Goal: Task Accomplishment & Management: Complete application form

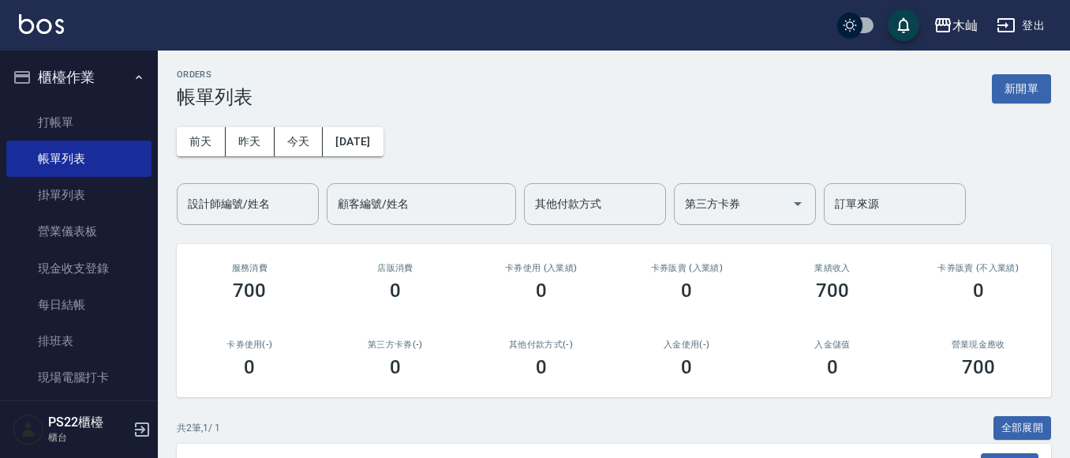
drag, startPoint x: 65, startPoint y: 125, endPoint x: 155, endPoint y: 122, distance: 90.0
click at [65, 125] on link "打帳單" at bounding box center [78, 122] width 145 height 36
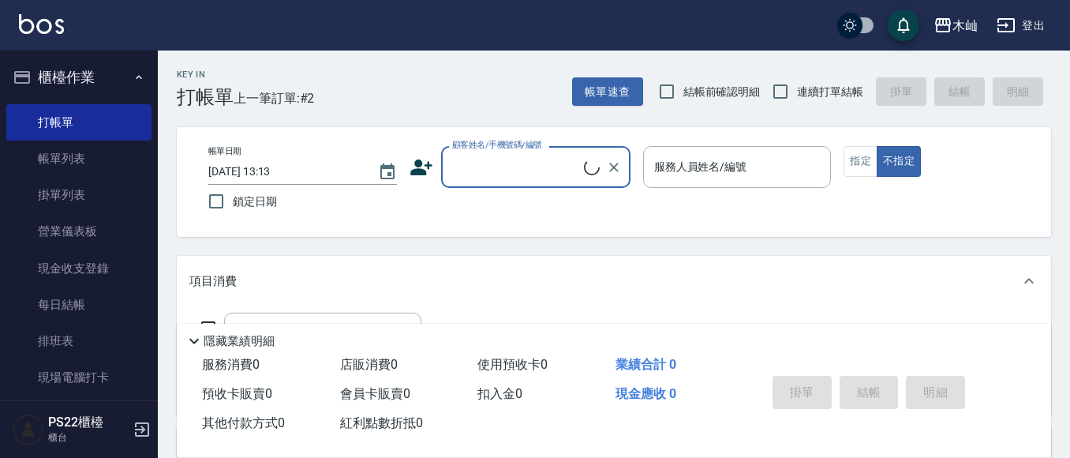
click at [549, 163] on input "顧客姓名/手機號碼/編號" at bounding box center [516, 167] width 136 height 28
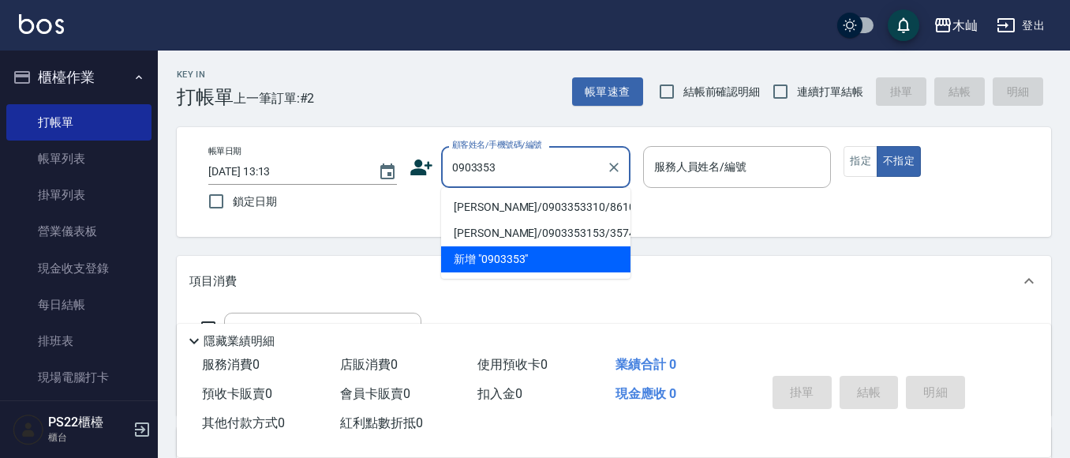
click at [562, 207] on li "[PERSON_NAME]/0903353310/8610" at bounding box center [535, 207] width 189 height 26
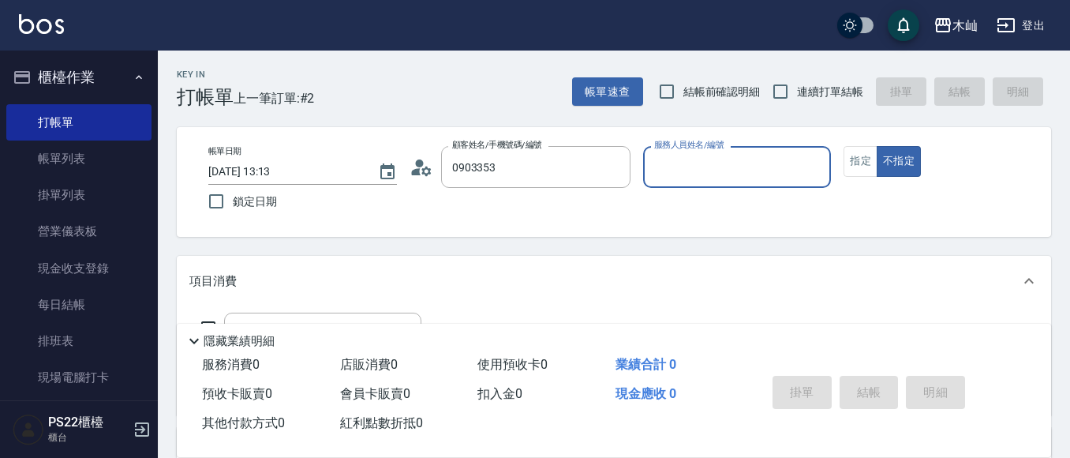
type input "[PERSON_NAME]/0903353310/8610"
click at [710, 167] on input "服務人員姓名/編號" at bounding box center [737, 167] width 174 height 28
type input "Abby-5"
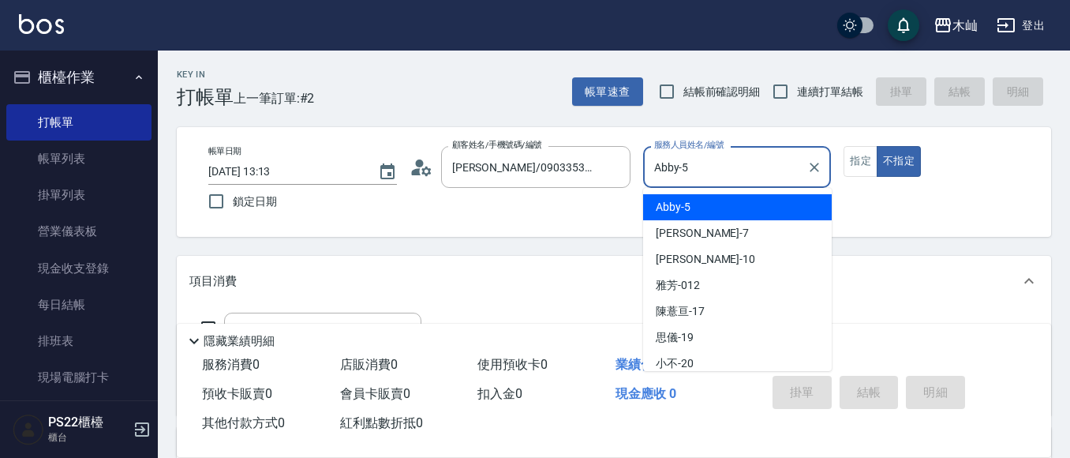
click at [673, 204] on span "Abby -5" at bounding box center [673, 207] width 35 height 17
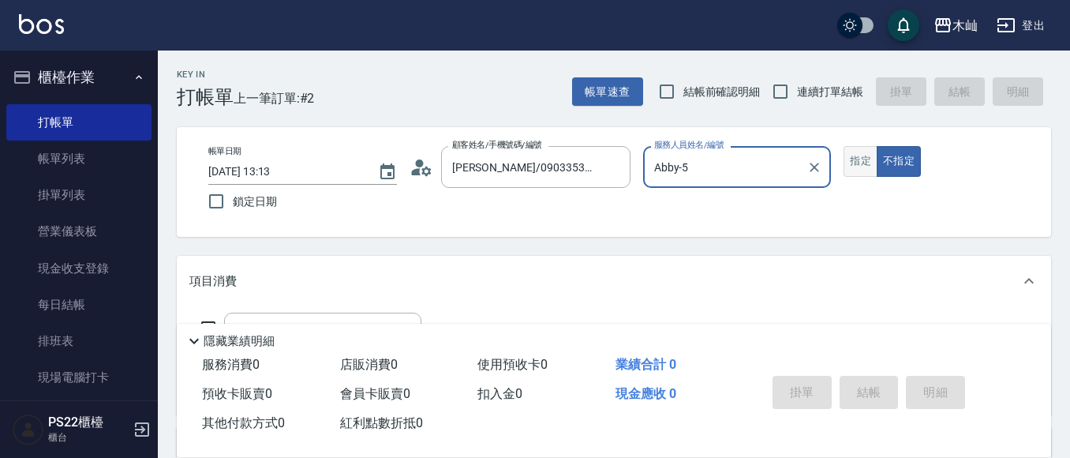
click at [848, 163] on button "指定" at bounding box center [860, 161] width 34 height 31
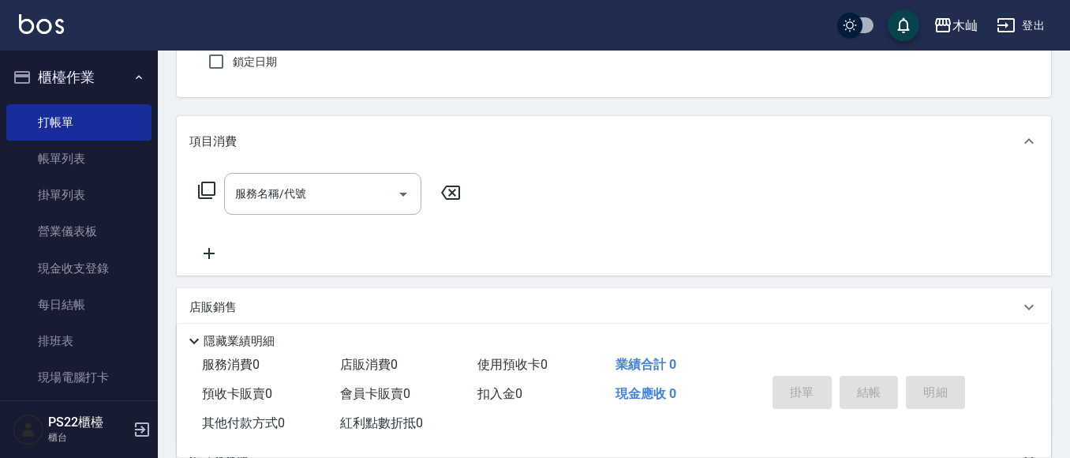
scroll to position [158, 0]
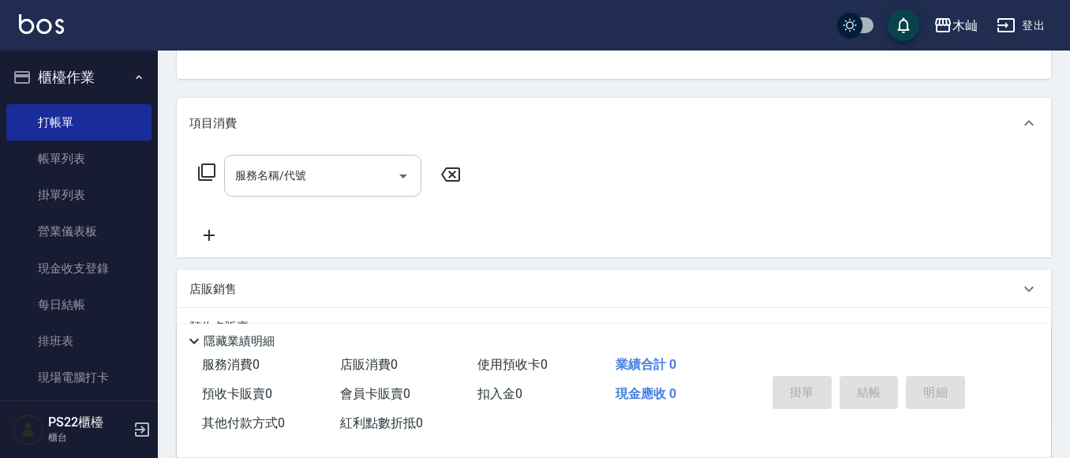
click at [344, 184] on input "服務名稱/代號" at bounding box center [310, 176] width 159 height 28
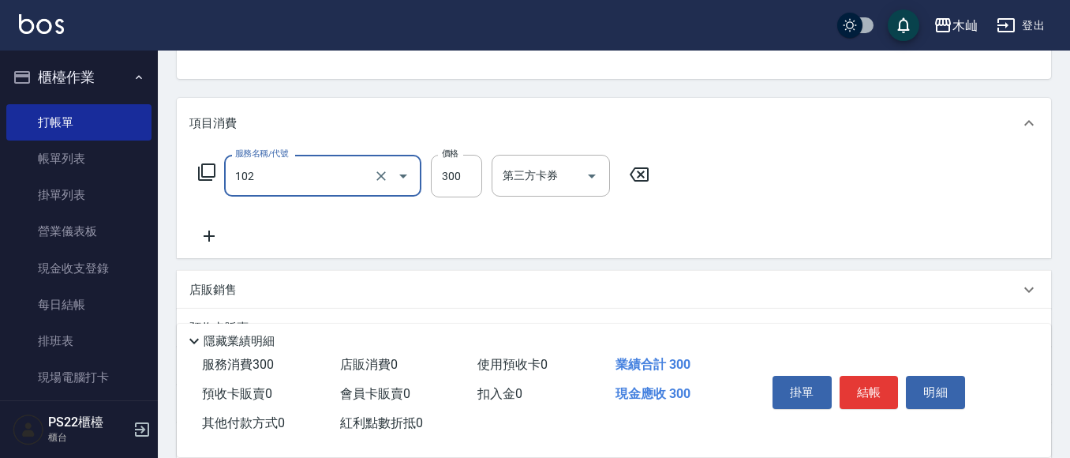
type input "精油洗髮(102)"
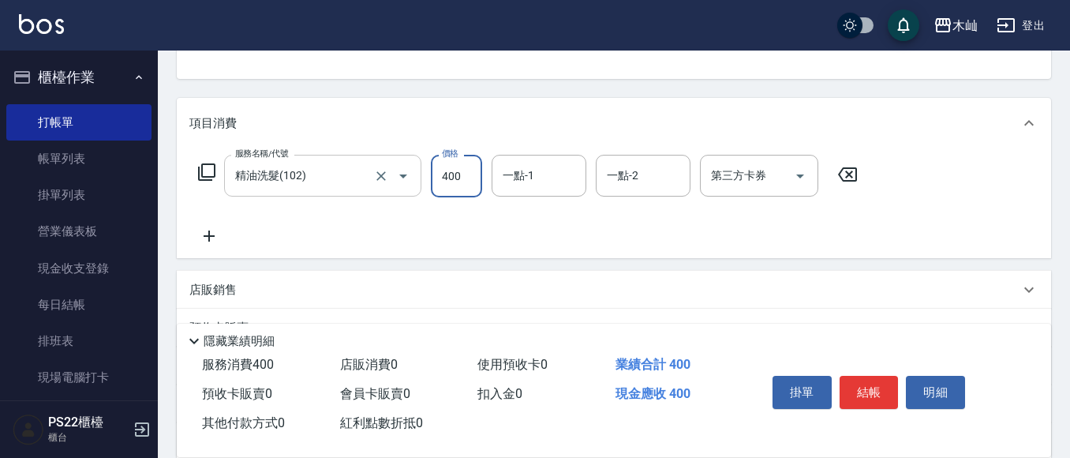
type input "400"
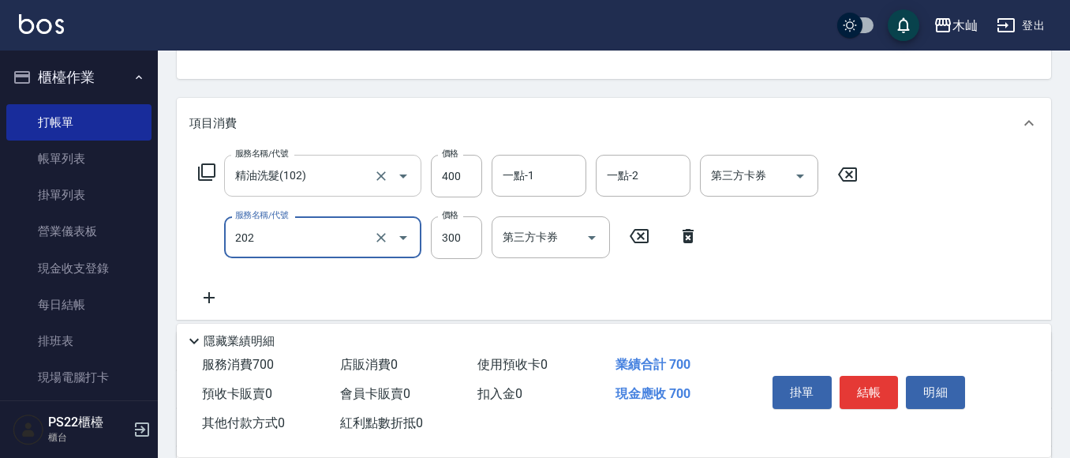
type input "單剪(202)"
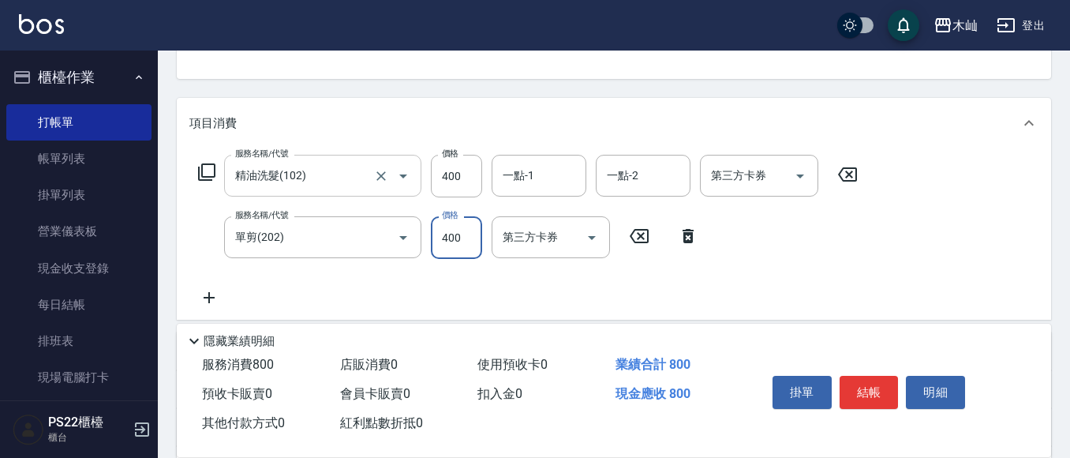
type input "400"
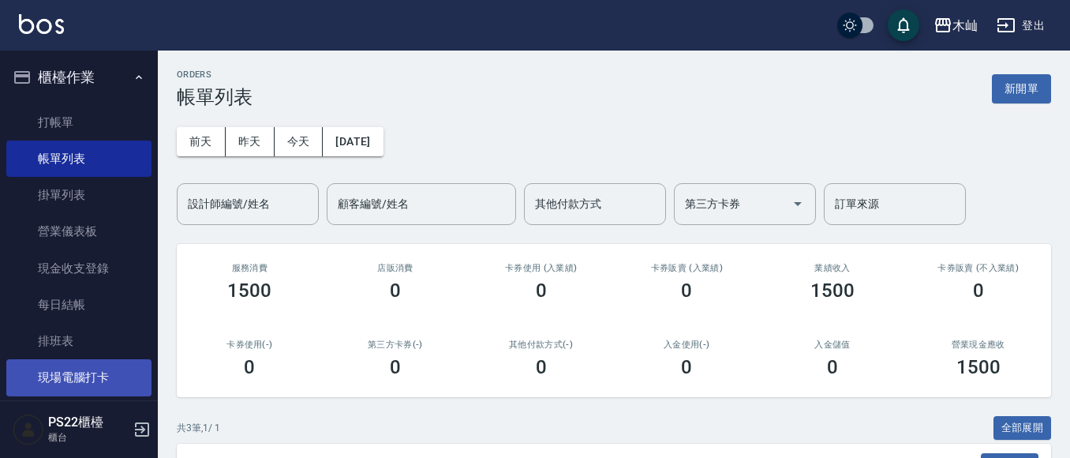
scroll to position [237, 0]
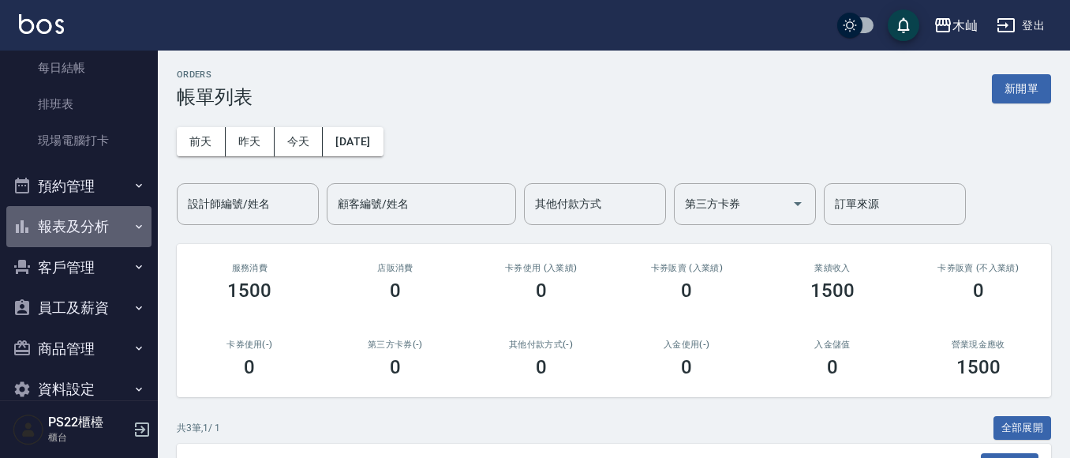
click at [92, 224] on button "報表及分析" at bounding box center [78, 226] width 145 height 41
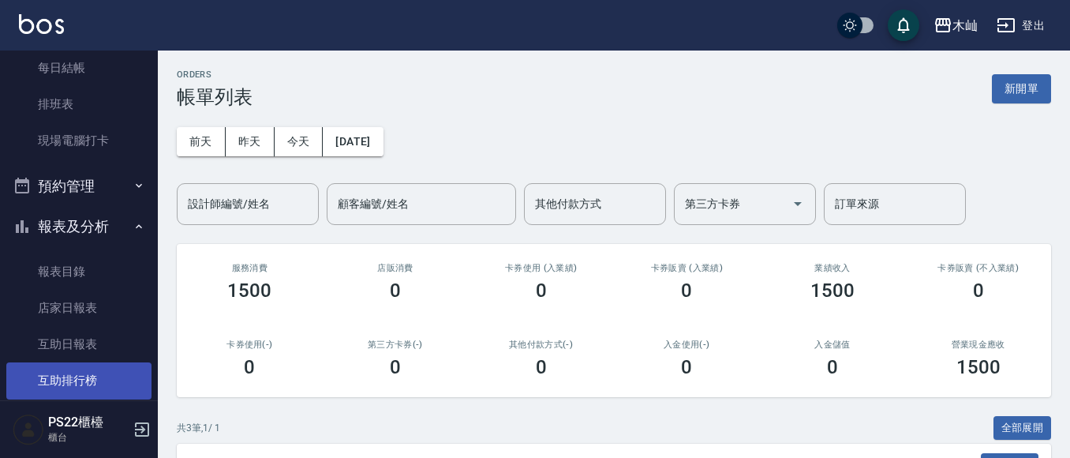
scroll to position [316, 0]
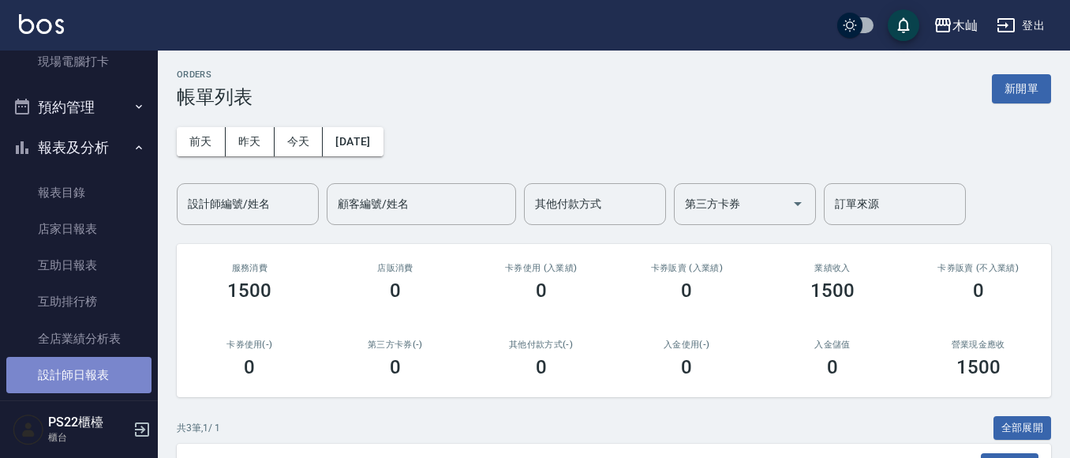
click at [86, 375] on link "設計師日報表" at bounding box center [78, 375] width 145 height 36
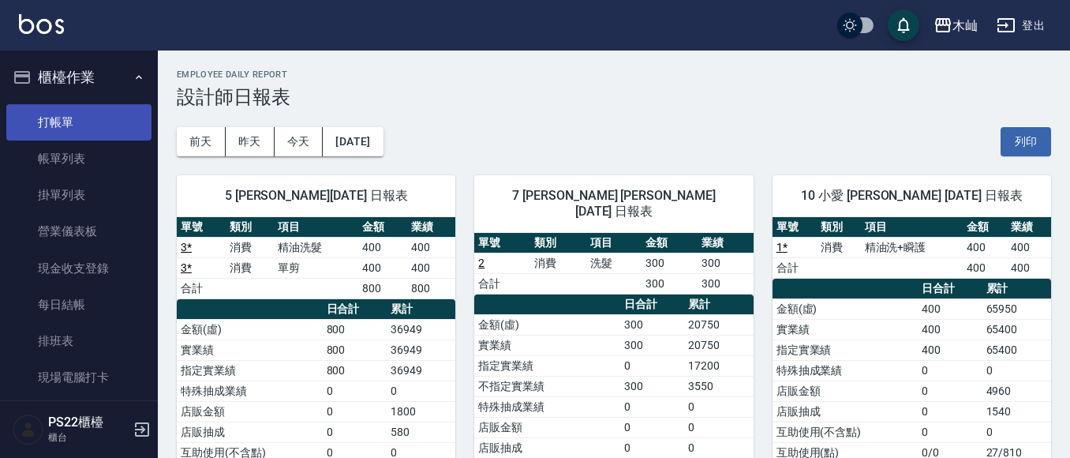
click at [42, 118] on link "打帳單" at bounding box center [78, 122] width 145 height 36
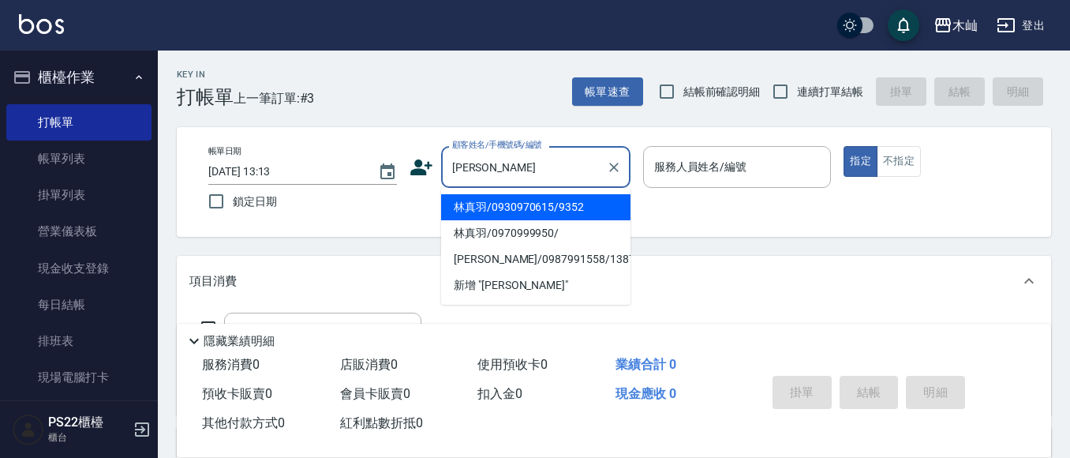
click at [510, 212] on li "林真羽/0930970615/9352" at bounding box center [535, 207] width 189 height 26
type input "林真羽/0930970615/9352"
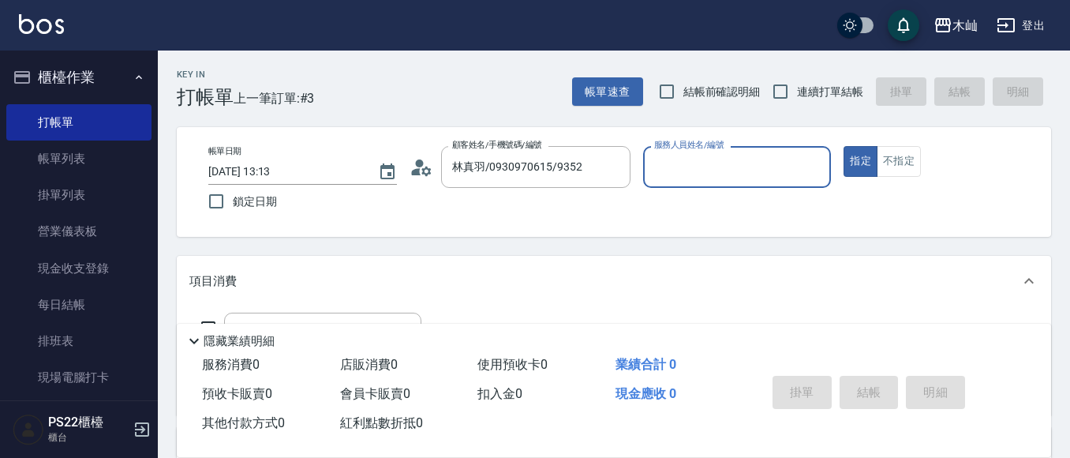
type input "小愛-10"
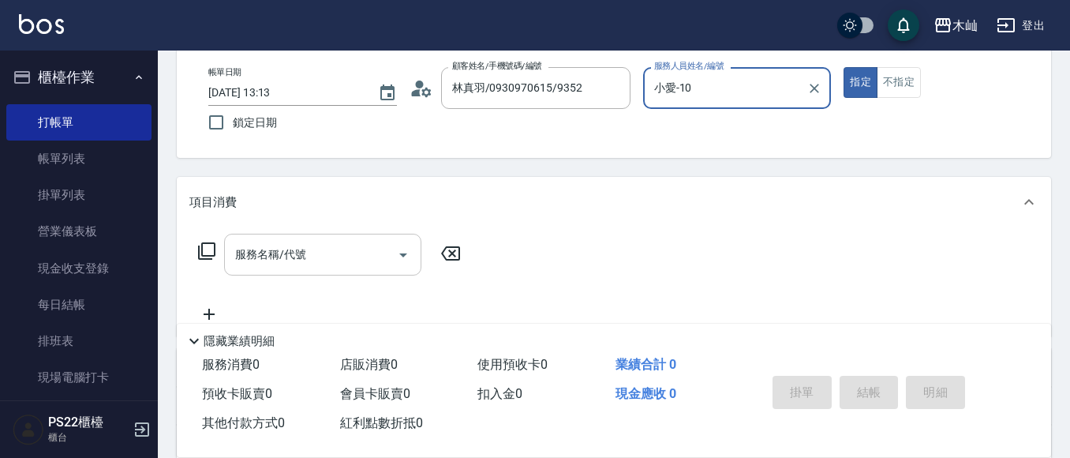
drag, startPoint x: 322, startPoint y: 252, endPoint x: 322, endPoint y: 243, distance: 8.7
click at [323, 248] on input "服務名稱/代號" at bounding box center [310, 255] width 159 height 28
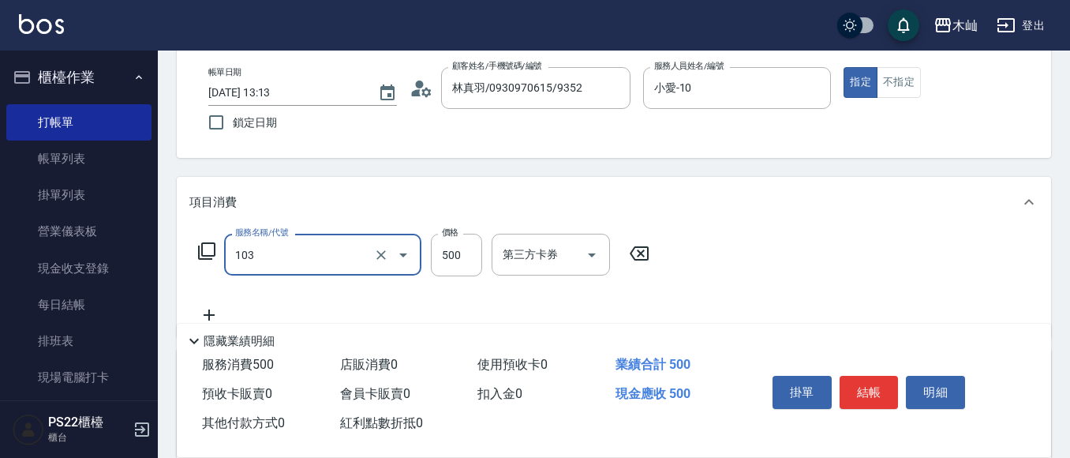
type input "B級洗剪(103)"
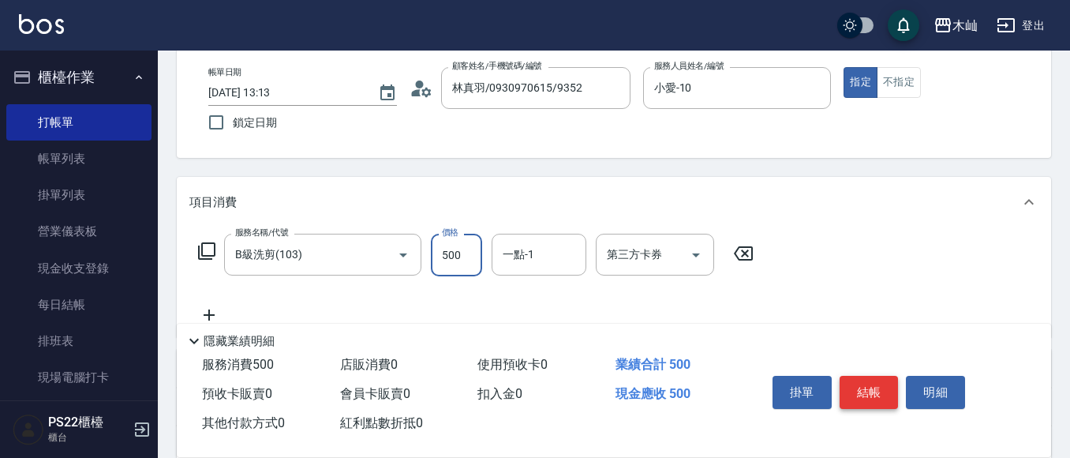
click at [869, 385] on button "結帳" at bounding box center [868, 391] width 59 height 33
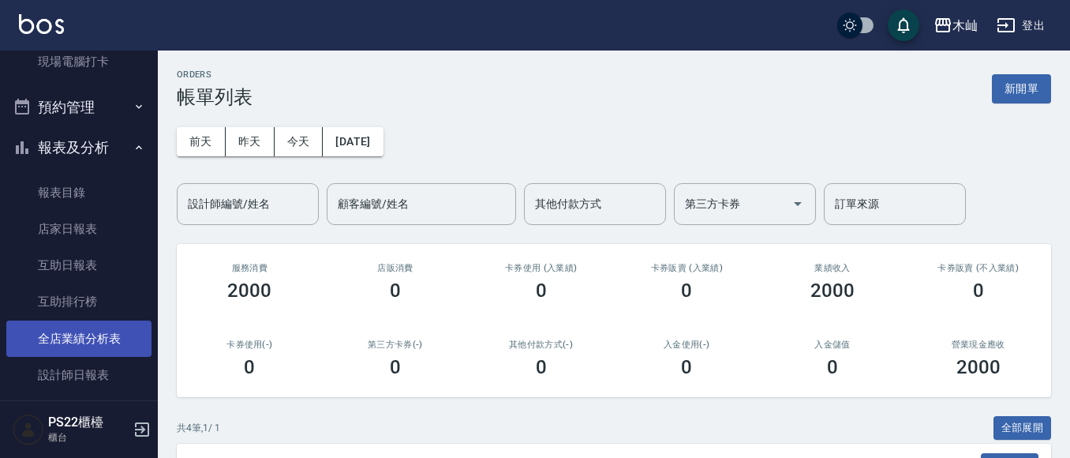
scroll to position [631, 0]
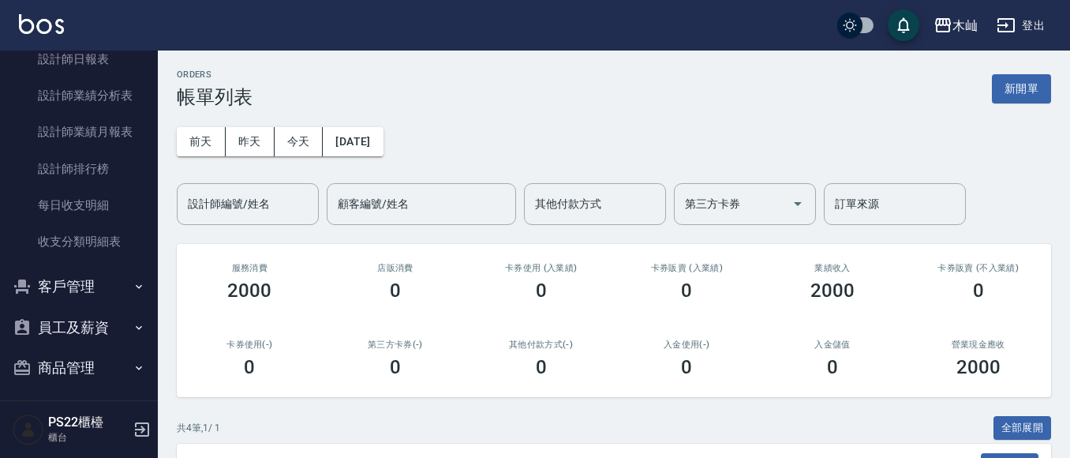
click at [107, 278] on button "客戶管理" at bounding box center [78, 286] width 145 height 41
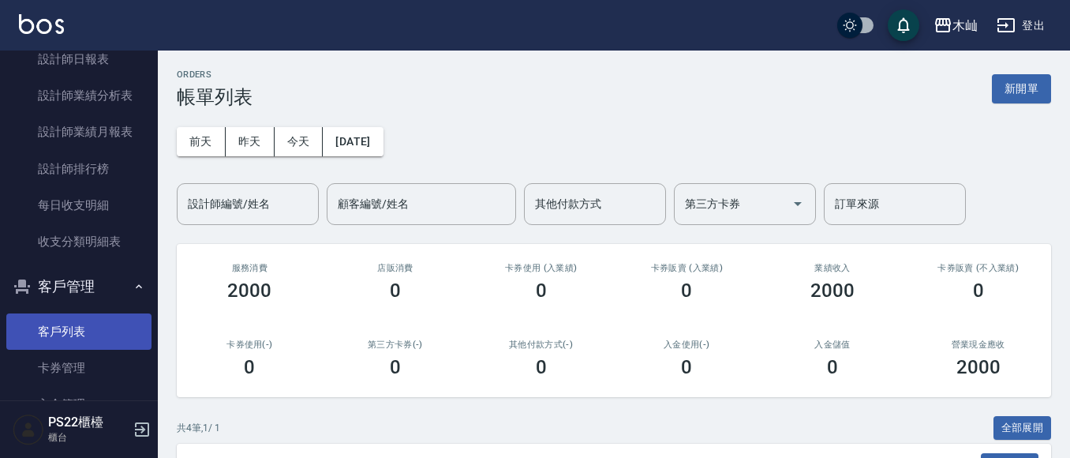
click at [92, 317] on link "客戶列表" at bounding box center [78, 331] width 145 height 36
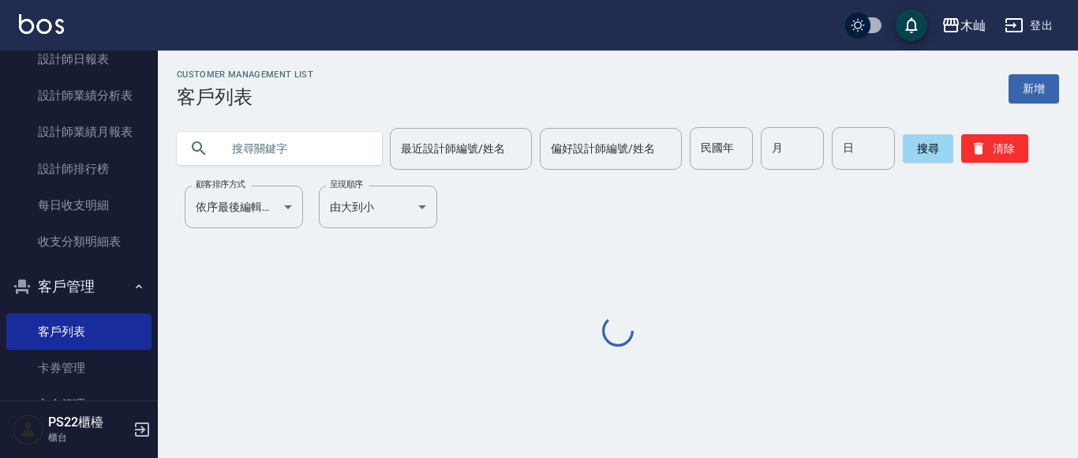
click at [257, 155] on input "text" at bounding box center [295, 148] width 148 height 43
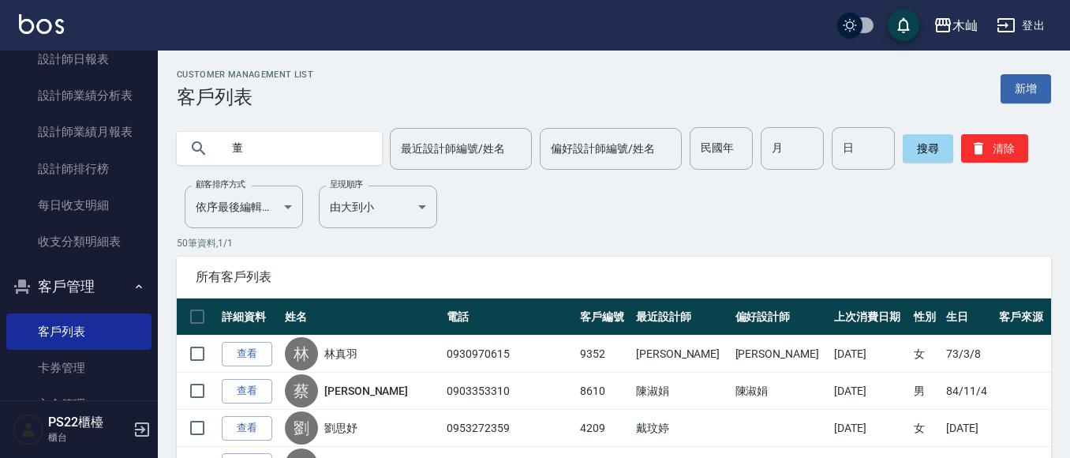
type input "董"
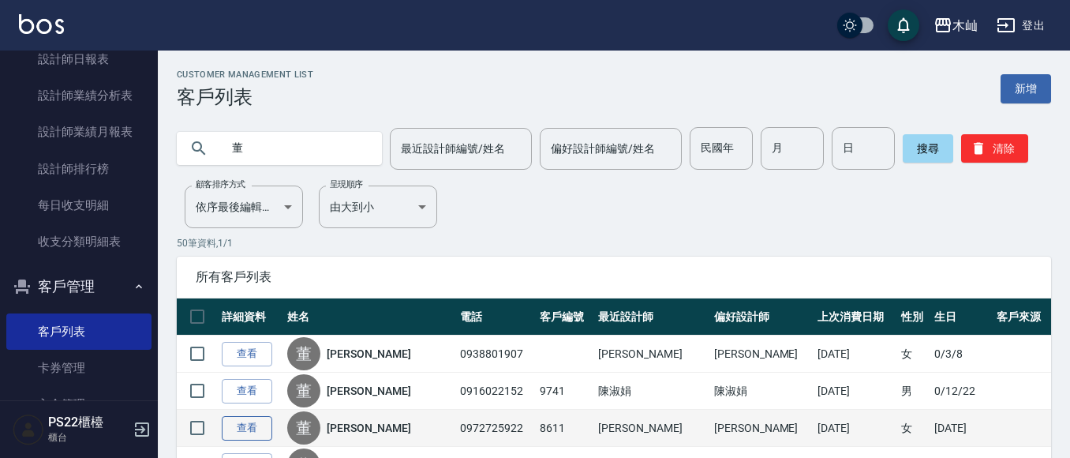
click at [233, 421] on link "查看" at bounding box center [247, 428] width 50 height 24
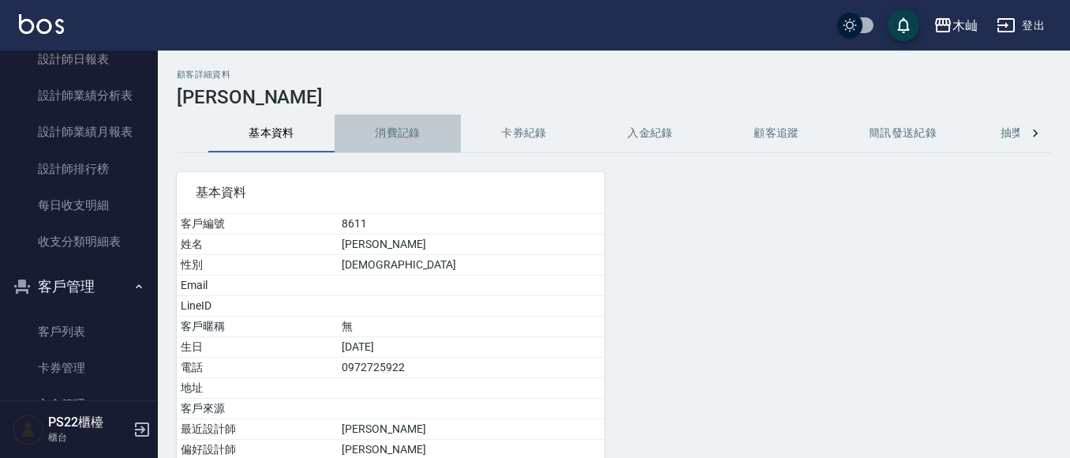
click at [376, 134] on button "消費記錄" at bounding box center [397, 133] width 126 height 38
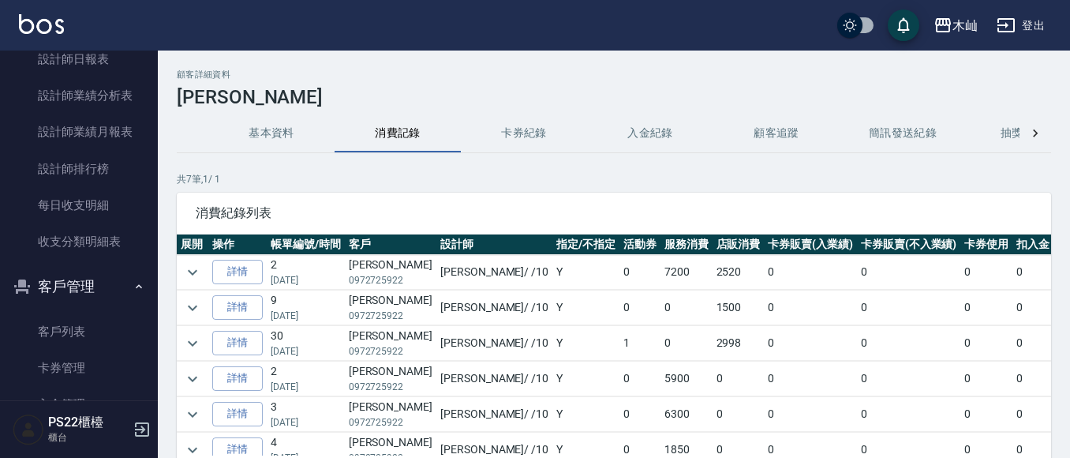
click at [172, 271] on div "顧客詳細資料 [PERSON_NAME] 基本資料 消費記錄 卡券紀錄 入金紀錄 顧客追蹤 簡訊發送紀錄 抽獎券紀錄 共 7 筆, 1 / 1 消費紀錄列表 …" at bounding box center [614, 307] width 912 height 476
click at [182, 271] on button "expand row" at bounding box center [193, 272] width 24 height 24
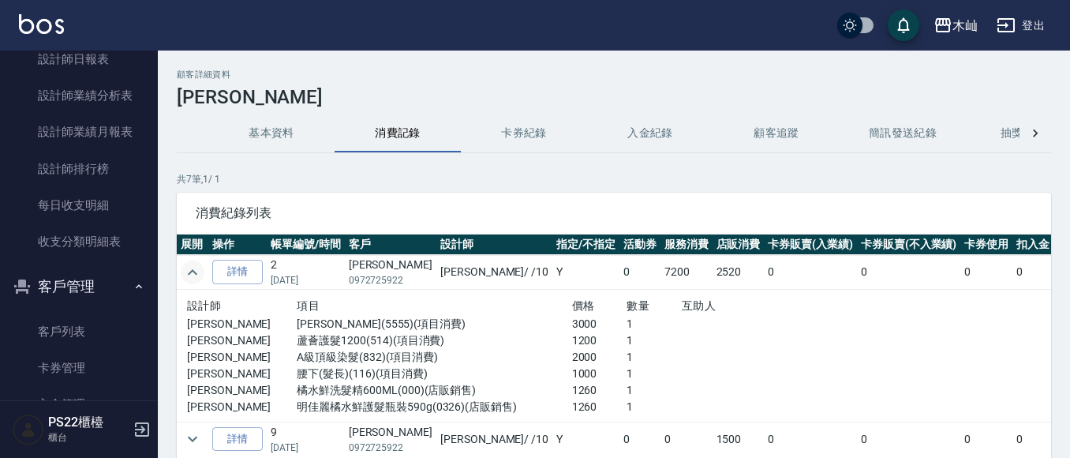
click at [182, 271] on button "expand row" at bounding box center [193, 272] width 24 height 24
